Goal: Information Seeking & Learning: Learn about a topic

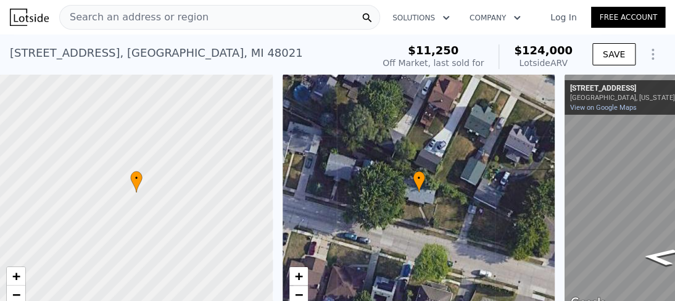
click at [213, 20] on div "Search an address or region" at bounding box center [219, 17] width 321 height 25
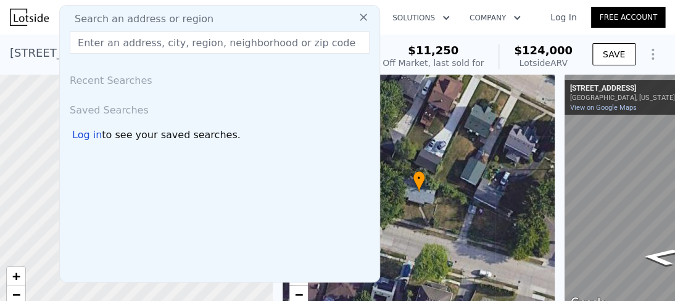
click at [116, 48] on input "text" at bounding box center [220, 42] width 300 height 22
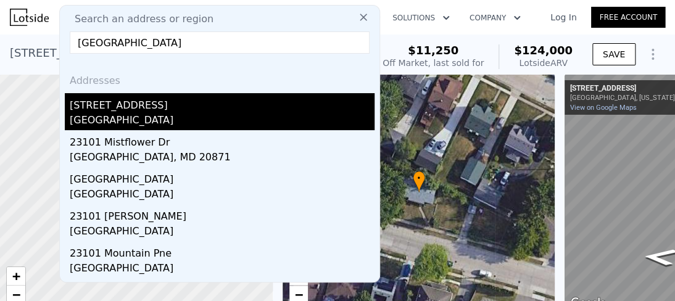
type input "[GEOGRAPHIC_DATA]"
click at [109, 115] on div "[GEOGRAPHIC_DATA]" at bounding box center [222, 121] width 305 height 17
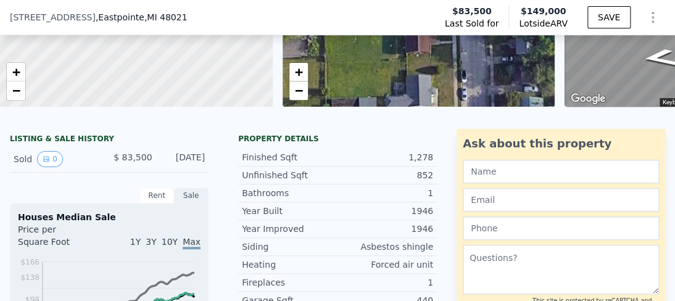
scroll to position [169, 0]
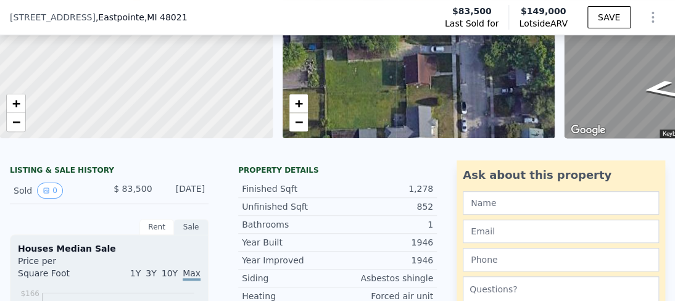
click at [202, 10] on div "[STREET_ADDRESS] Last Sold for $83,500 Lotside ARV $149,000 SAVE" at bounding box center [337, 17] width 675 height 35
click at [197, 18] on div "[STREET_ADDRESS]" at bounding box center [103, 17] width 187 height 12
click at [127, 18] on span ", [GEOGRAPHIC_DATA]" at bounding box center [142, 17] width 92 height 12
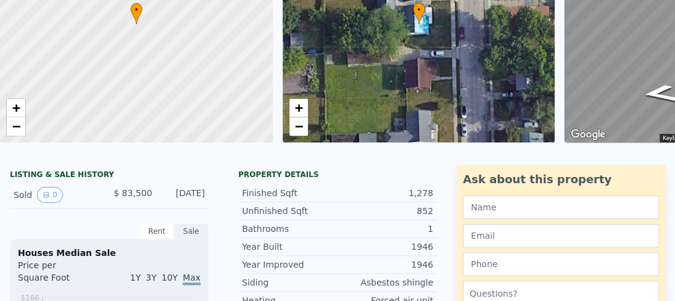
scroll to position [0, 0]
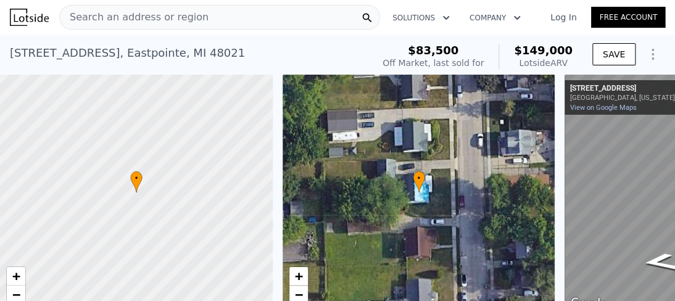
click at [156, 19] on span "Search an address or region" at bounding box center [134, 17] width 149 height 15
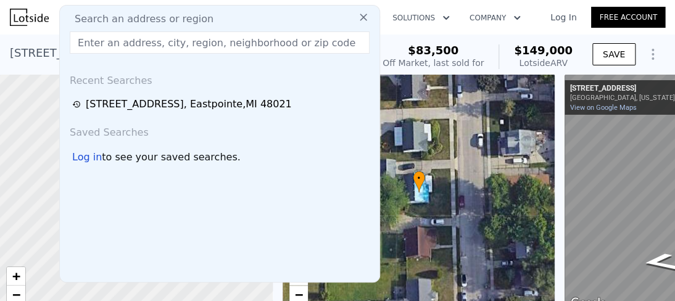
type input "29871 QUINKERT ROSEVILLE MI"
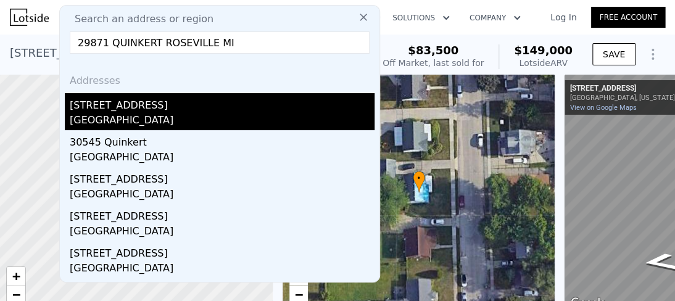
click at [107, 106] on div "[STREET_ADDRESS]" at bounding box center [222, 103] width 305 height 20
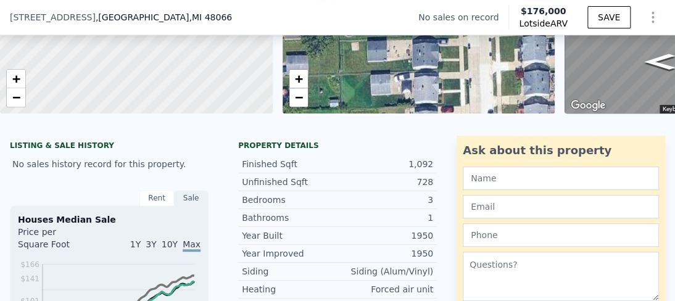
scroll to position [169, 0]
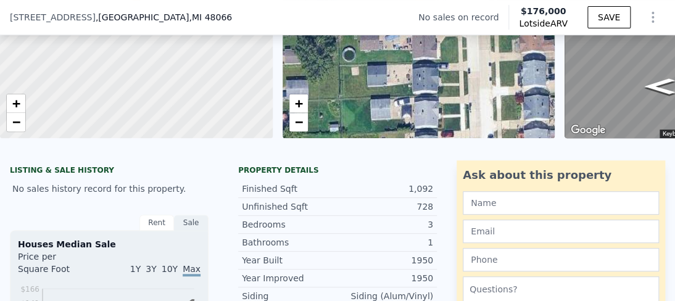
click at [159, 25] on div "[STREET_ADDRESS] No sales on record Lotside ARV $176,000 SAVE" at bounding box center [337, 17] width 675 height 35
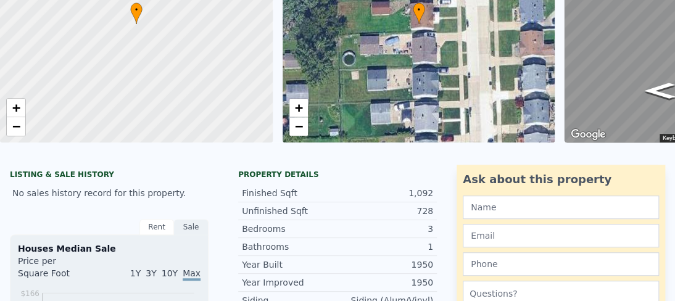
scroll to position [0, 0]
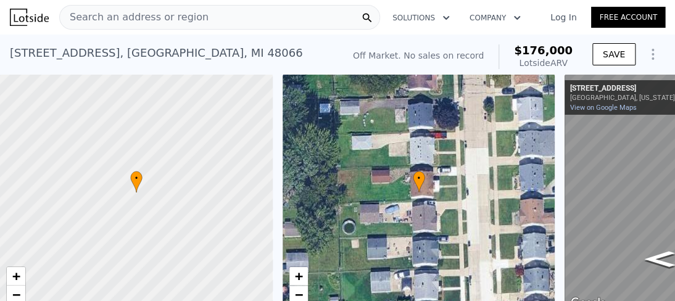
click at [175, 15] on span "Search an address or region" at bounding box center [134, 17] width 149 height 15
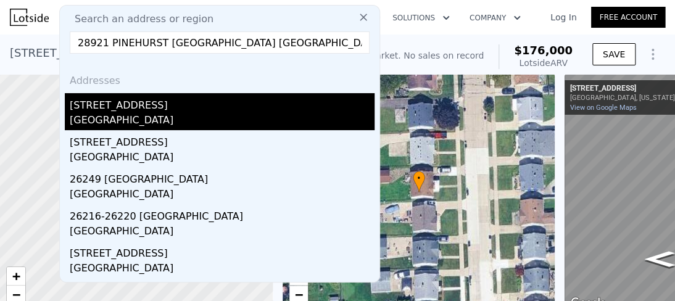
type input "28921 PINEHURST [GEOGRAPHIC_DATA] [GEOGRAPHIC_DATA]"
click at [109, 108] on div "[STREET_ADDRESS]" at bounding box center [222, 103] width 305 height 20
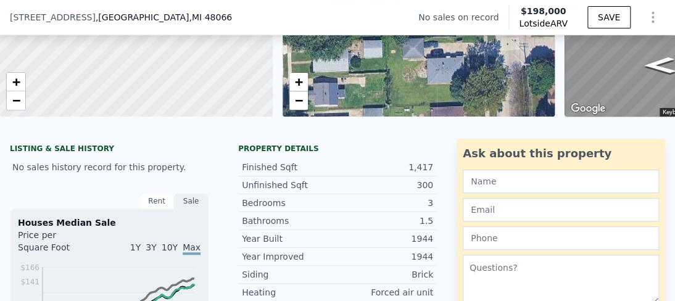
scroll to position [167, 0]
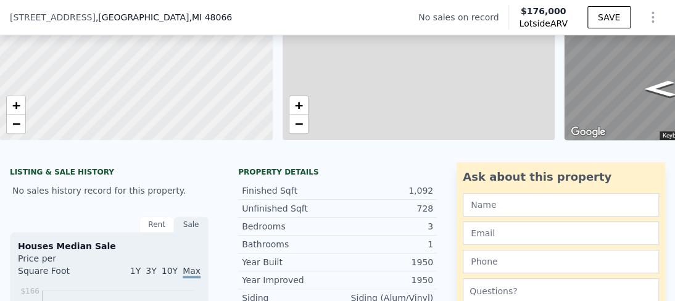
type input "2"
type input "1.5"
type input "800"
type input "1416"
type input "4356"
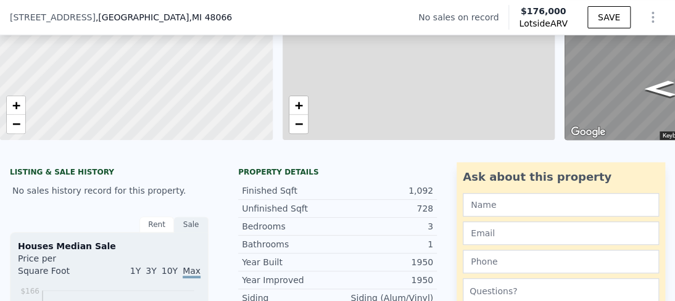
type input "10018.800000000001"
type input "$ 176,000"
type input "$ 30,002"
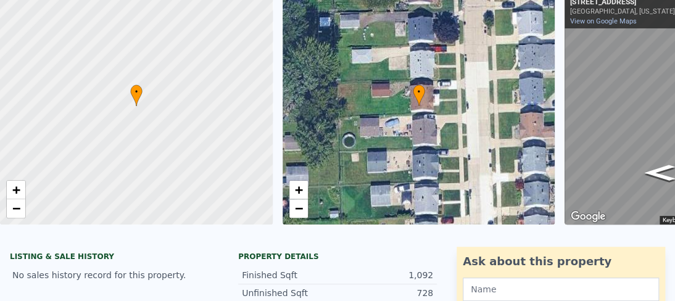
scroll to position [4, 0]
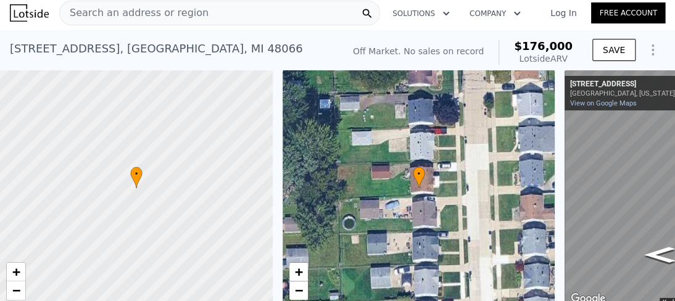
click at [105, 10] on span "Search an address or region" at bounding box center [134, 13] width 149 height 15
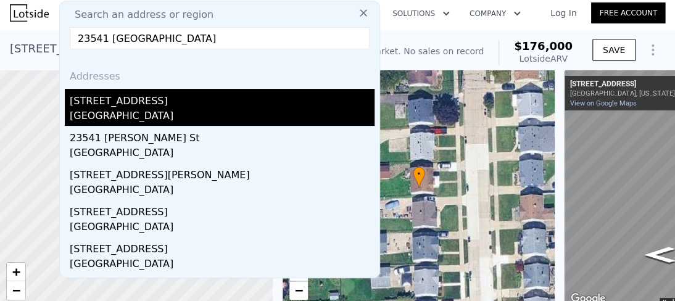
type input "23541 [GEOGRAPHIC_DATA]"
click at [104, 110] on div "[GEOGRAPHIC_DATA]" at bounding box center [222, 117] width 305 height 17
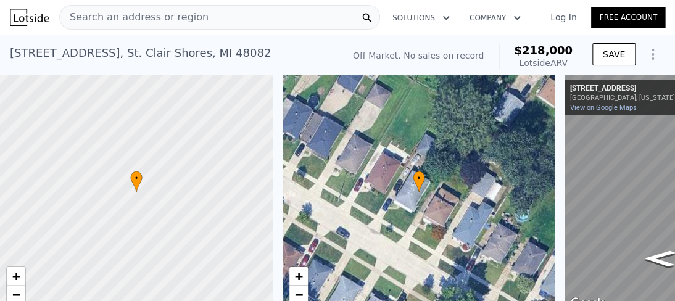
click at [158, 15] on span "Search an address or region" at bounding box center [134, 17] width 149 height 15
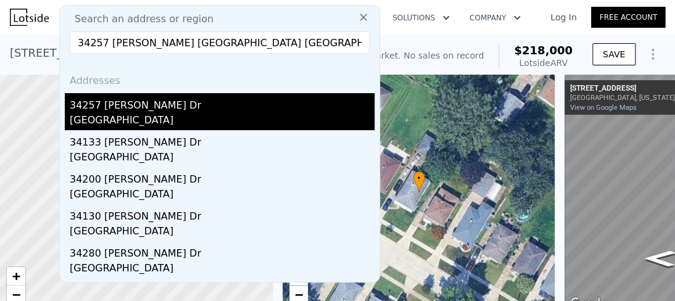
type input "34257 [PERSON_NAME] [GEOGRAPHIC_DATA] [GEOGRAPHIC_DATA]"
click at [127, 109] on div "34257 [PERSON_NAME] Dr" at bounding box center [222, 103] width 305 height 20
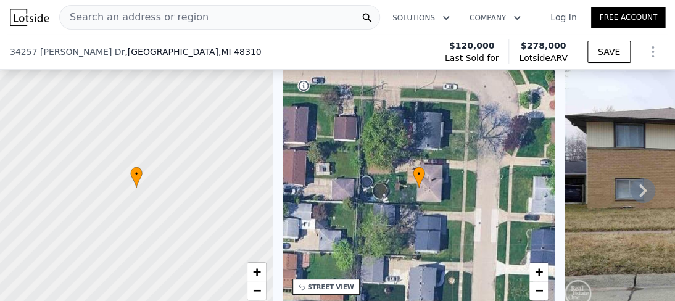
scroll to position [259, 0]
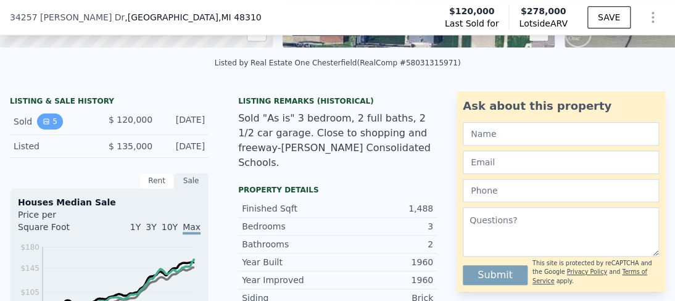
click at [52, 130] on button "5" at bounding box center [50, 122] width 26 height 16
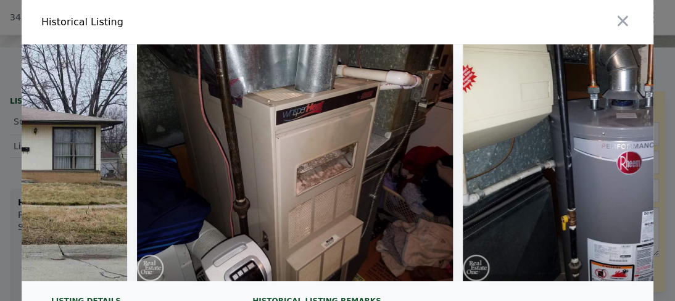
scroll to position [0, 0]
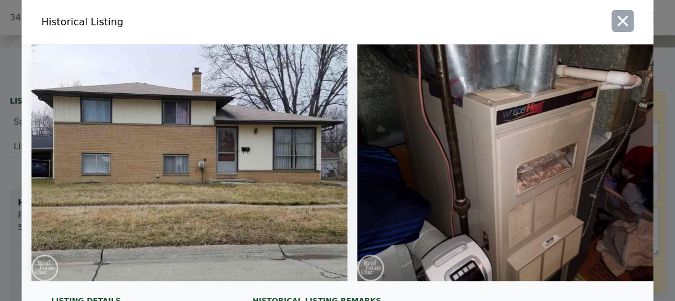
click at [627, 20] on button "button" at bounding box center [623, 21] width 22 height 22
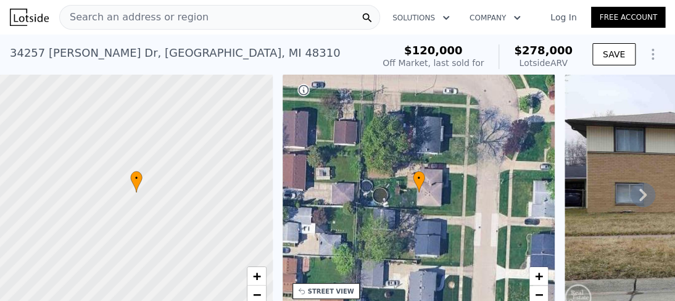
click at [180, 18] on span "Search an address or region" at bounding box center [134, 17] width 149 height 15
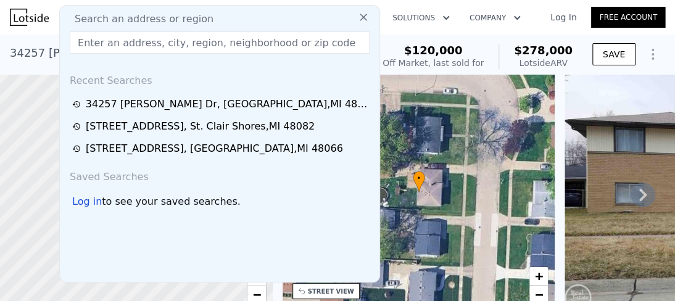
type input "[STREET_ADDRESS]"
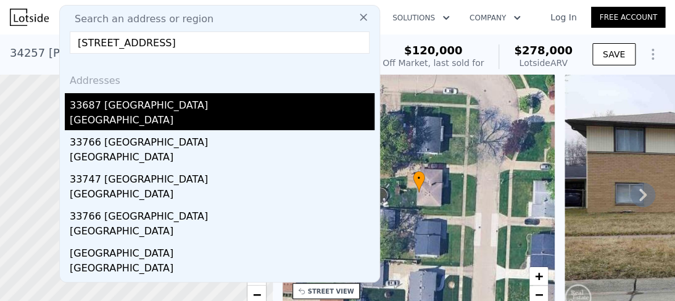
click at [111, 114] on div "[GEOGRAPHIC_DATA]" at bounding box center [222, 121] width 305 height 17
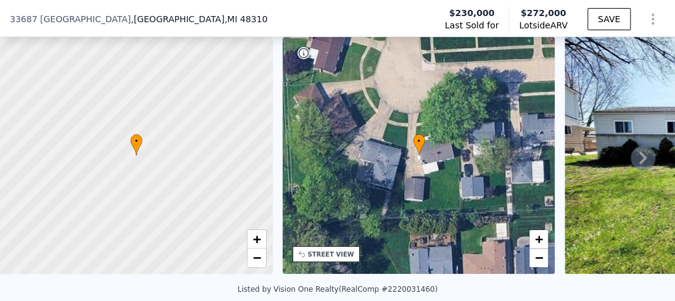
scroll to position [290, 0]
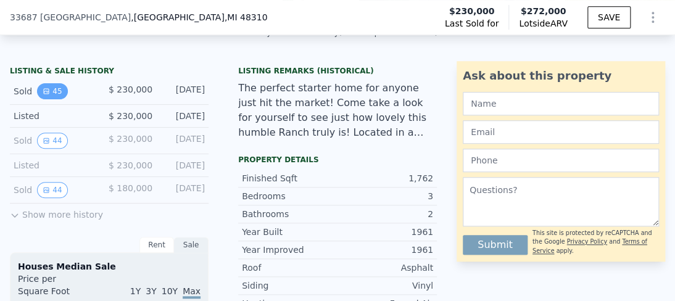
click at [43, 95] on icon "View historical data" at bounding box center [46, 91] width 7 height 7
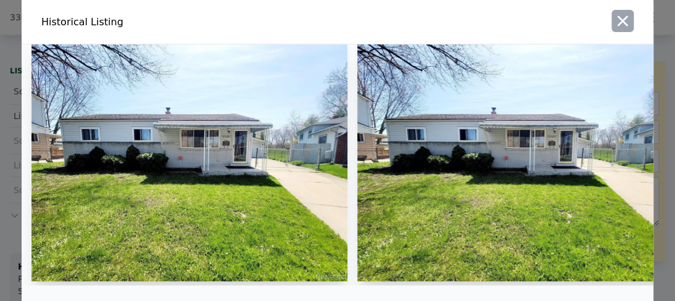
click at [614, 22] on icon "button" at bounding box center [622, 20] width 17 height 17
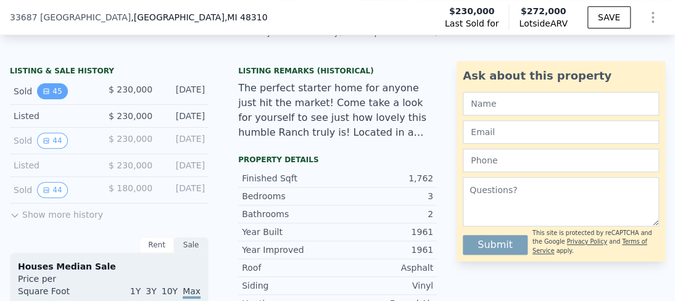
click at [57, 99] on button "45" at bounding box center [52, 91] width 30 height 16
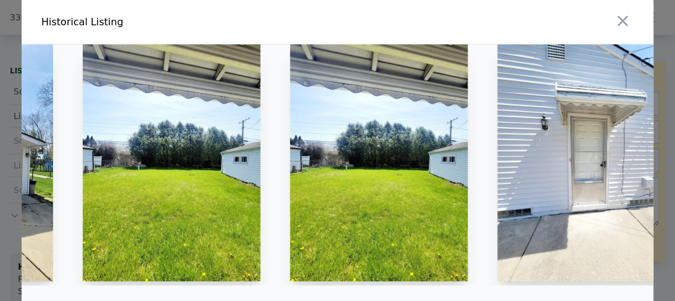
scroll to position [0, 8653]
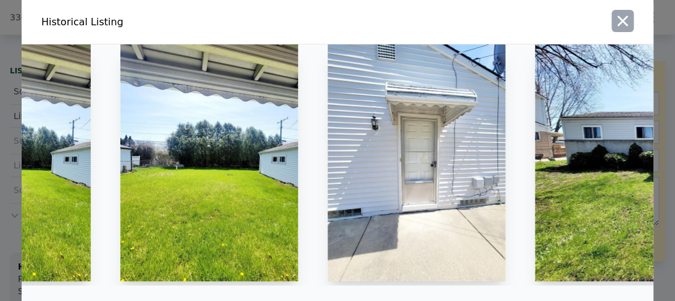
click at [614, 25] on icon "button" at bounding box center [622, 20] width 17 height 17
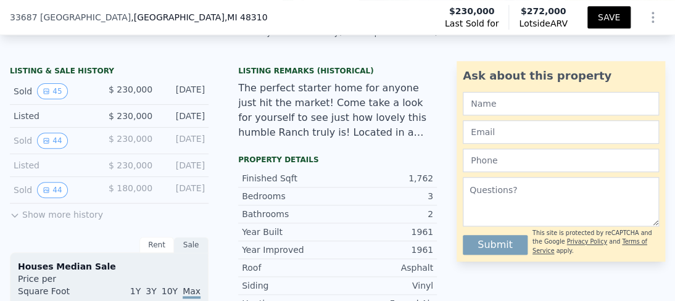
click at [612, 25] on button "SAVE" at bounding box center [609, 17] width 43 height 22
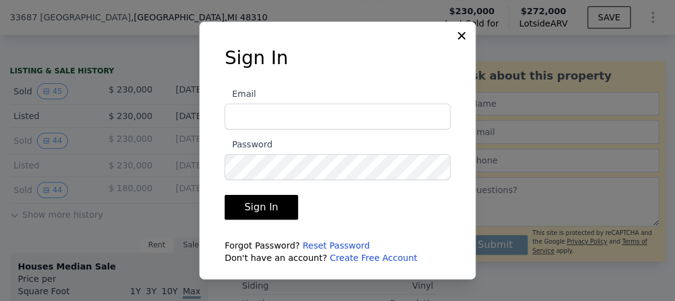
click at [459, 31] on icon at bounding box center [462, 36] width 12 height 12
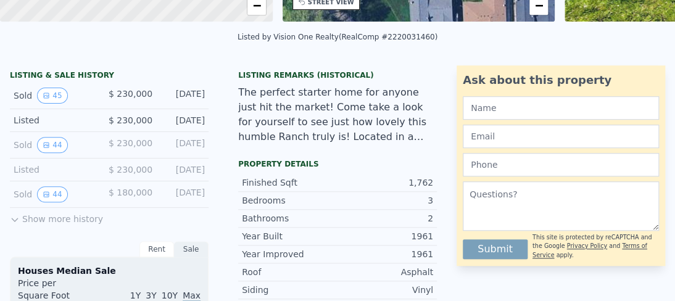
scroll to position [0, 0]
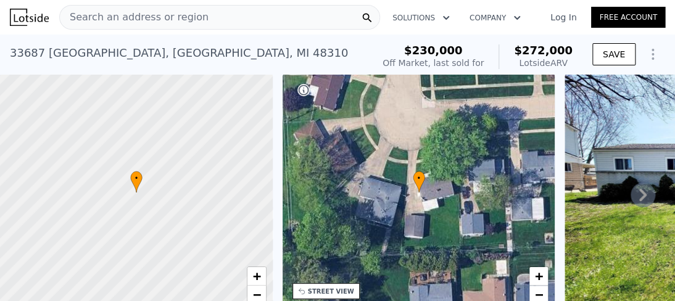
click at [135, 13] on span "Search an address or region" at bounding box center [134, 17] width 149 height 15
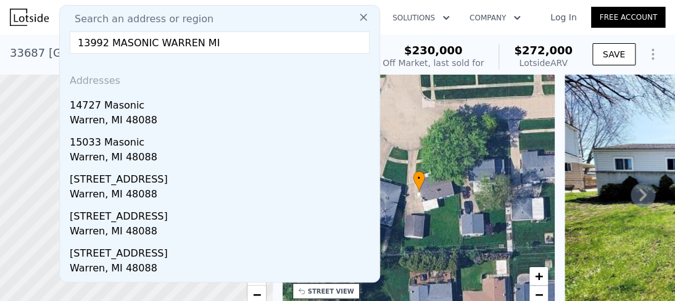
click at [217, 45] on input "13992 MASONIC WARREN MI" at bounding box center [220, 42] width 300 height 22
drag, startPoint x: 243, startPoint y: 43, endPoint x: 0, endPoint y: 36, distance: 242.7
paste input "00 Masonic Blvd"
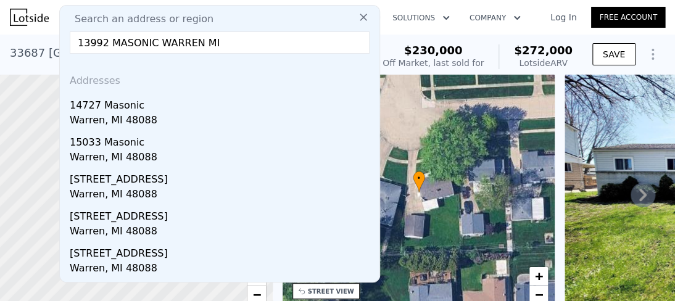
paste input "2-13-01-301-006"
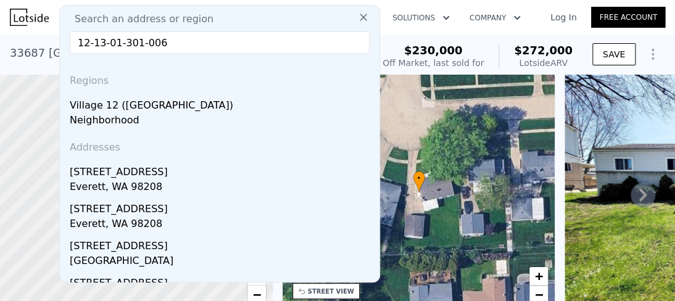
click at [168, 43] on input "12-13-01-301-006" at bounding box center [220, 42] width 300 height 22
drag, startPoint x: 180, startPoint y: 43, endPoint x: 57, endPoint y: 32, distance: 123.9
click at [57, 32] on nav "Search an address or region Search an address or region 12-13-01-301-006 Region…" at bounding box center [337, 17] width 675 height 35
paste input "text"
paste input "[STREET_ADDRESS]"
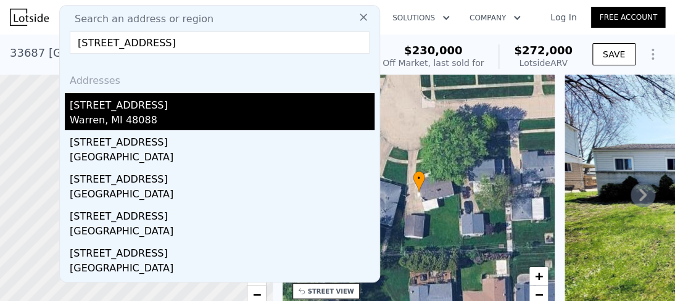
type input "[STREET_ADDRESS]"
click at [89, 129] on div "Warren, MI 48088" at bounding box center [222, 121] width 305 height 17
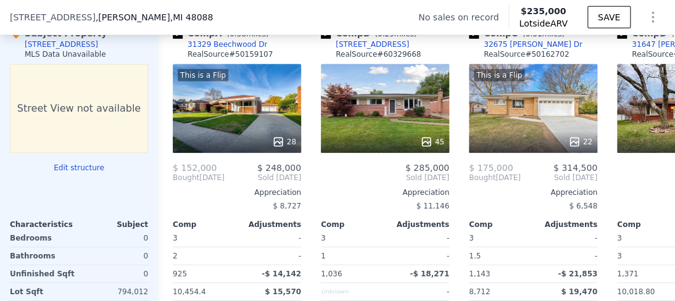
scroll to position [1229, 0]
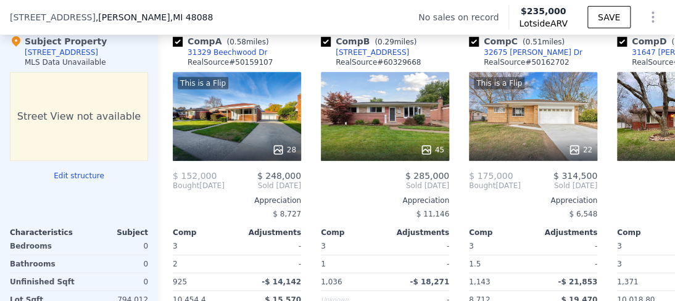
click at [190, 20] on div "[STREET_ADDRESS] No sales on record Lotside ARV $235,000 SAVE" at bounding box center [337, 17] width 675 height 35
click at [167, 20] on div "[STREET_ADDRESS]" at bounding box center [116, 17] width 213 height 12
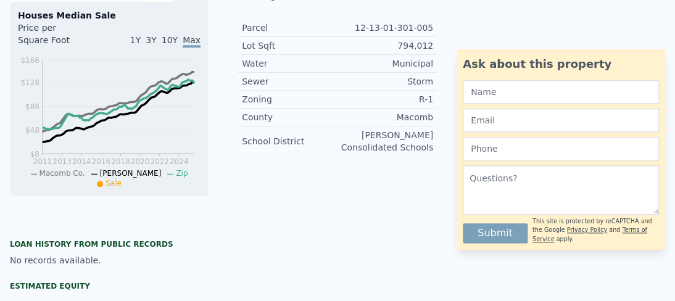
scroll to position [0, 0]
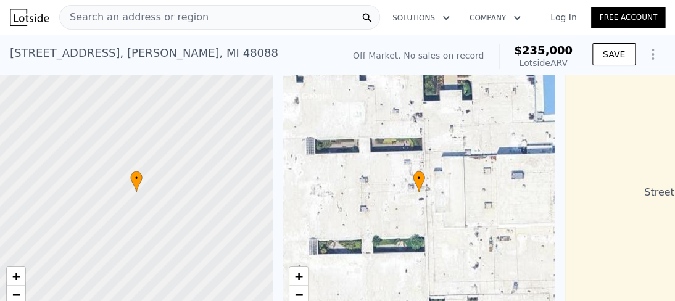
click at [154, 14] on span "Search an address or region" at bounding box center [134, 17] width 149 height 15
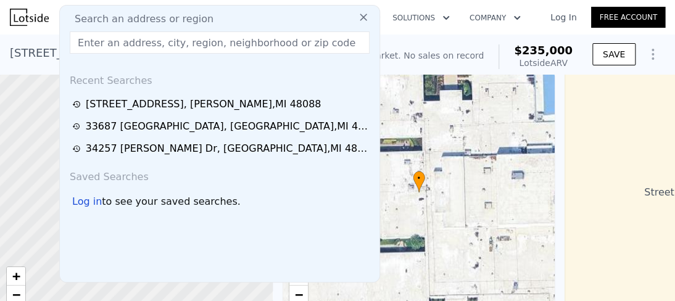
type input "27073 [PERSON_NAME]"
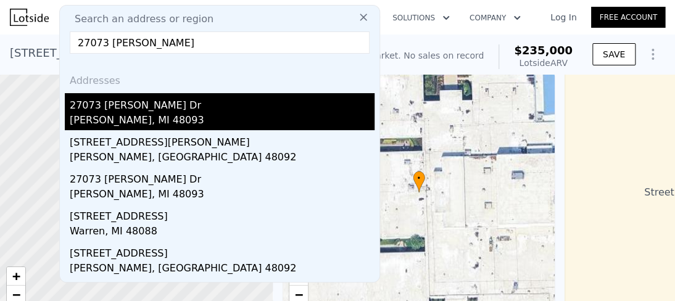
click at [111, 113] on div "[PERSON_NAME], MI 48093" at bounding box center [222, 121] width 305 height 17
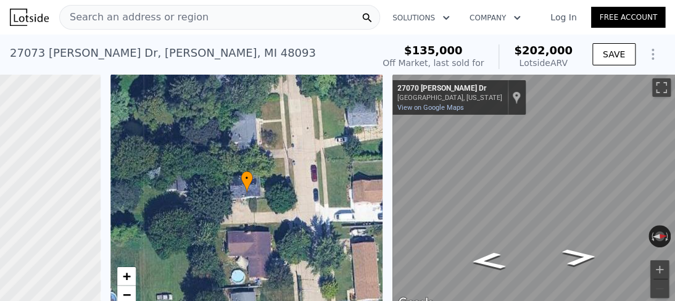
click at [138, 17] on span "Search an address or region" at bounding box center [134, 17] width 149 height 15
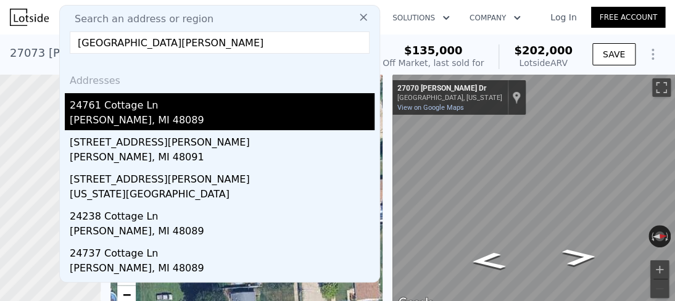
type input "[GEOGRAPHIC_DATA][PERSON_NAME]"
click at [75, 111] on div "24761 Cottage Ln" at bounding box center [222, 103] width 305 height 20
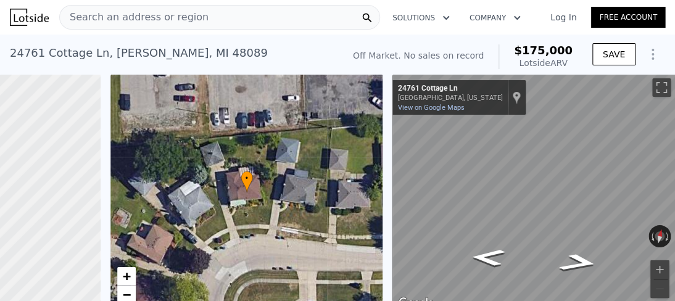
click at [131, 14] on span "Search an address or region" at bounding box center [134, 17] width 149 height 15
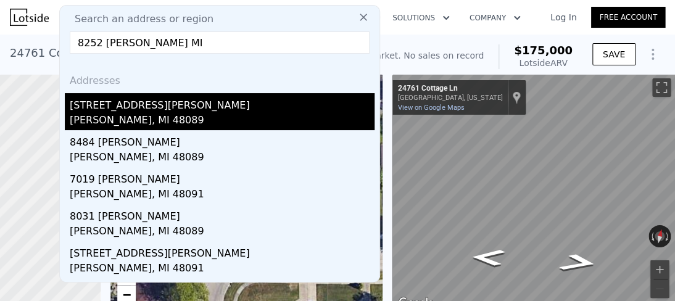
type input "8252 [PERSON_NAME] MI"
click at [117, 114] on div "[PERSON_NAME], MI 48089" at bounding box center [222, 121] width 305 height 17
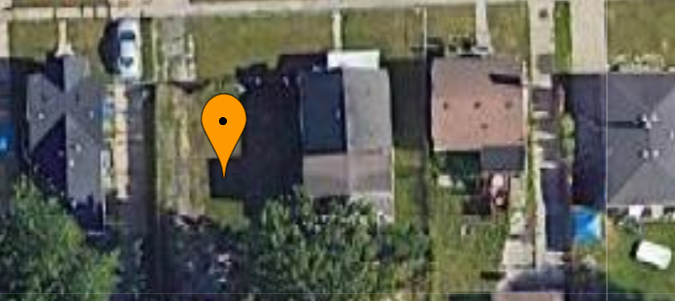
scroll to position [10, 0]
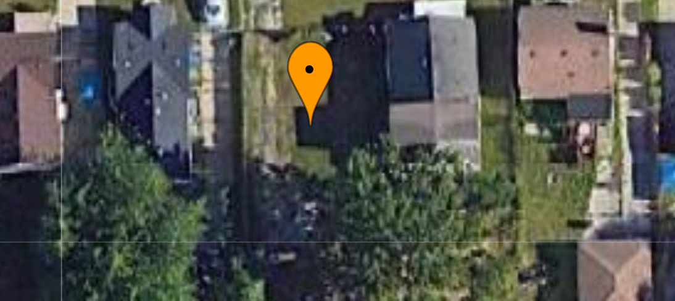
drag, startPoint x: 249, startPoint y: 198, endPoint x: 266, endPoint y: 194, distance: 17.6
click at [266, 194] on div "• + −" at bounding box center [247, 182] width 273 height 237
